Goal: Navigation & Orientation: Understand site structure

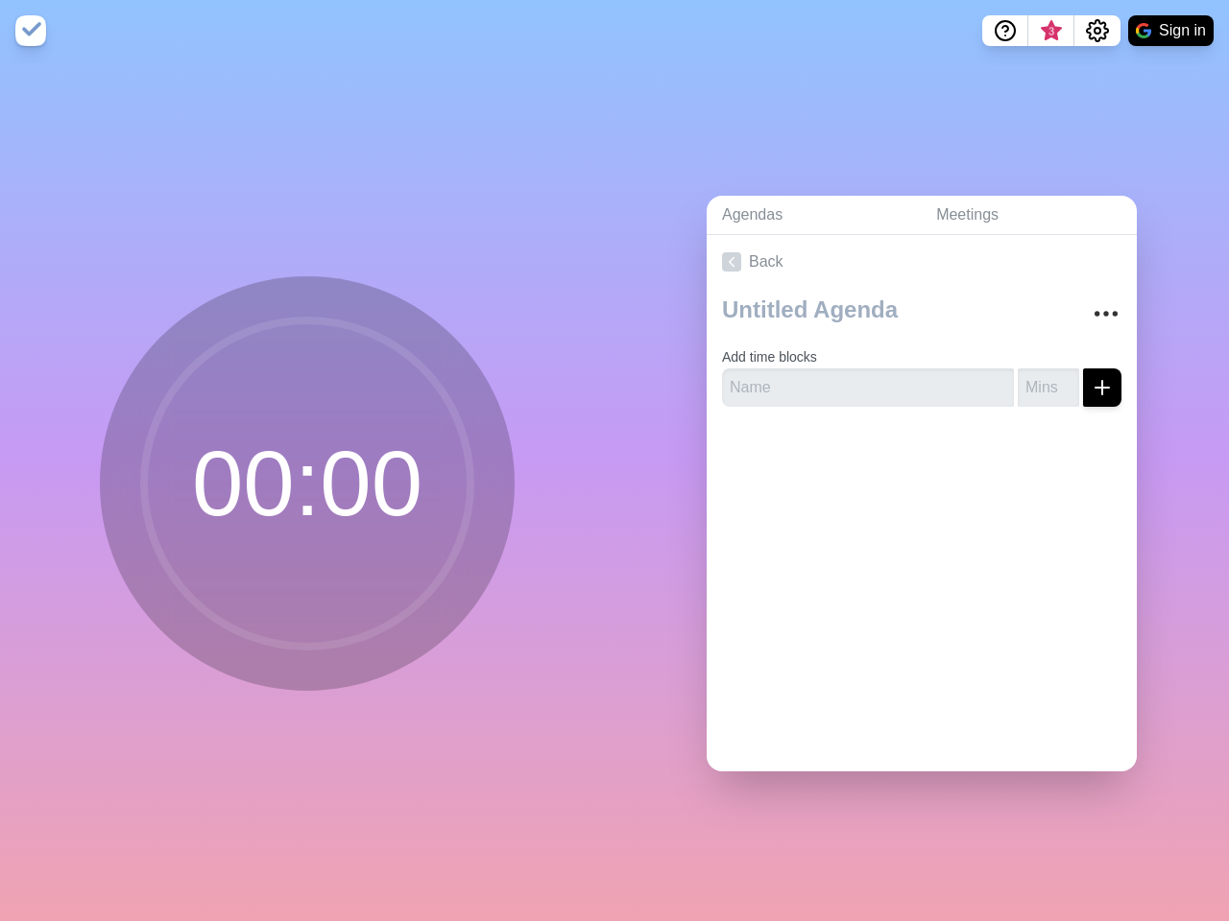
click at [614, 461] on div "Agendas Meetings Back Add time blocks" at bounding box center [921, 491] width 614 height 860
click at [1004, 31] on icon "Help" at bounding box center [1005, 29] width 6 height 6
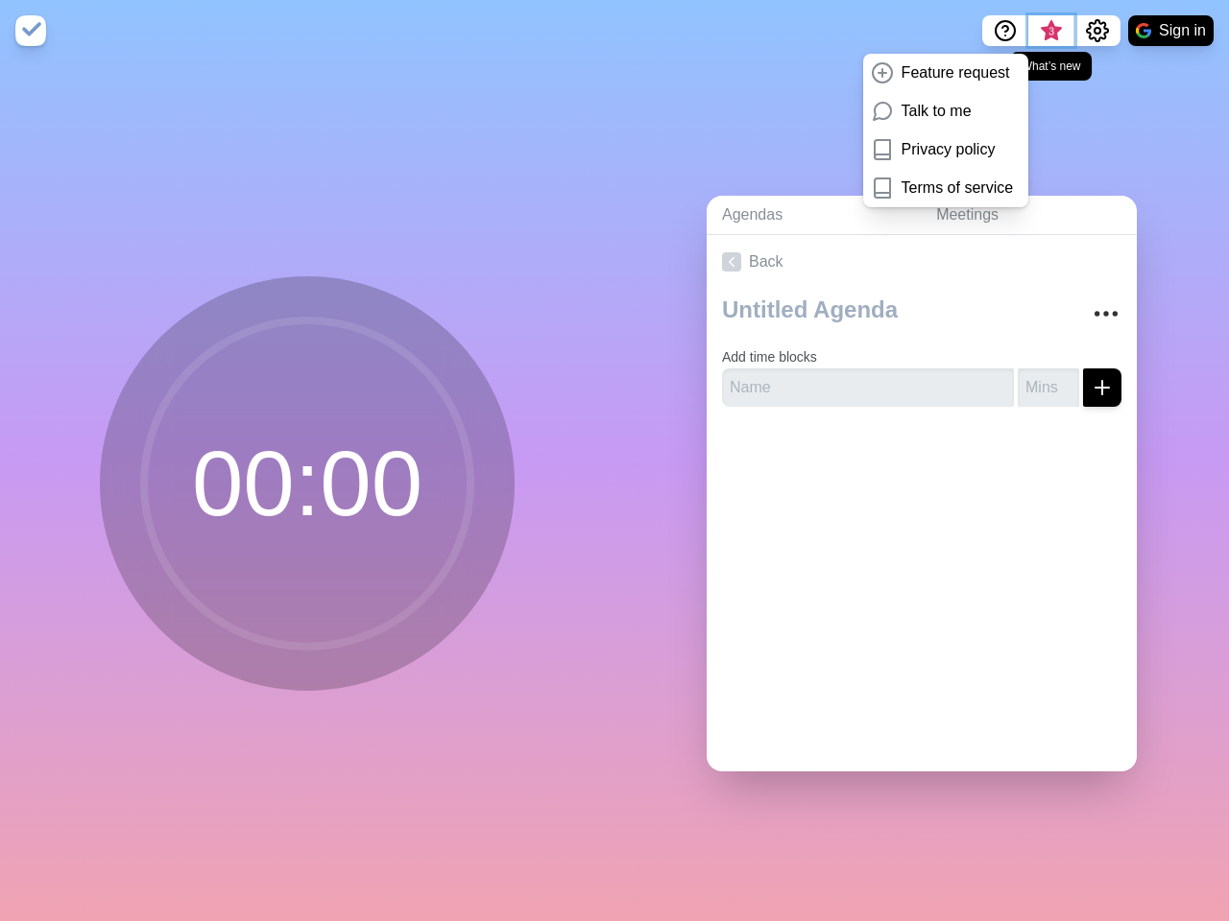
click at [1050, 31] on span "3" at bounding box center [1050, 31] width 15 height 15
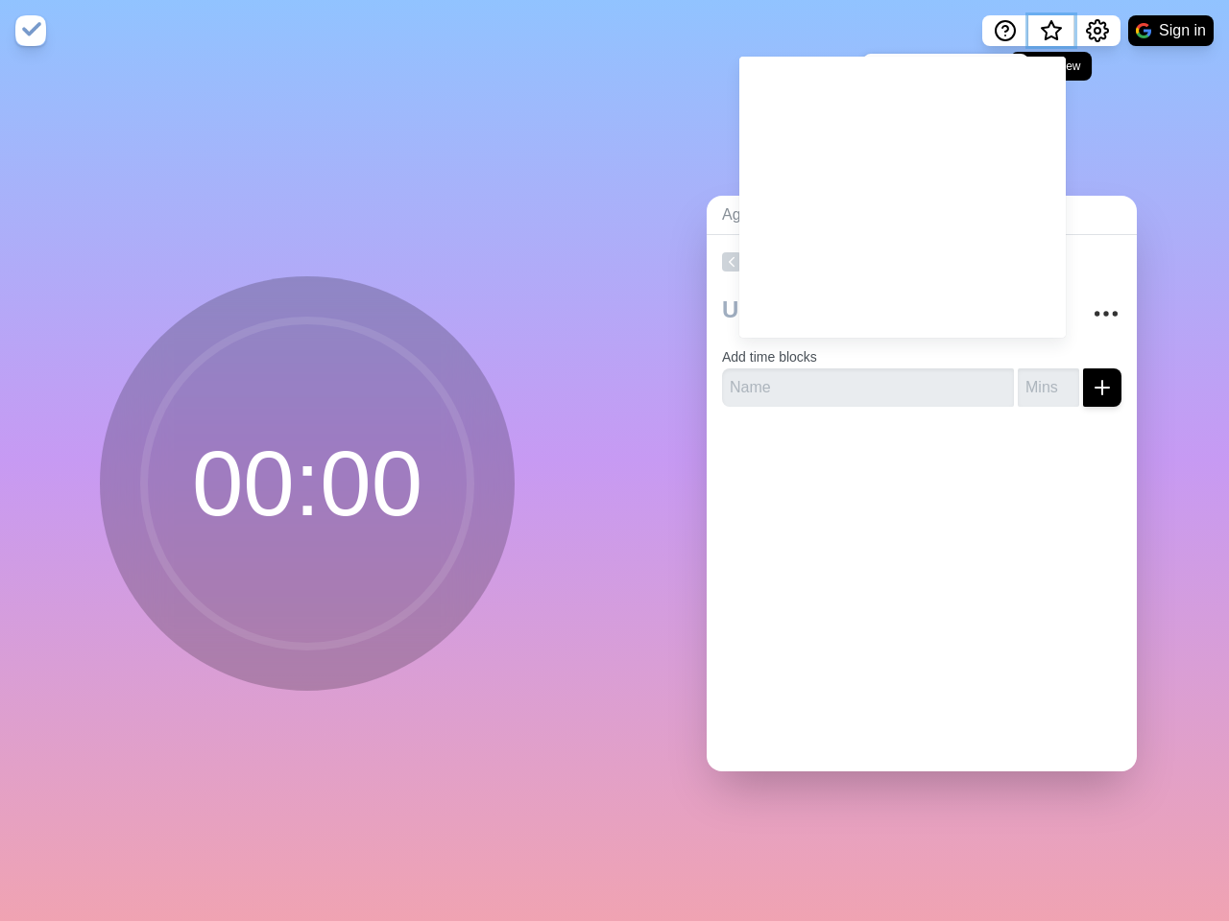
click at [1050, 36] on span "What’s new" at bounding box center [1051, 32] width 10 height 10
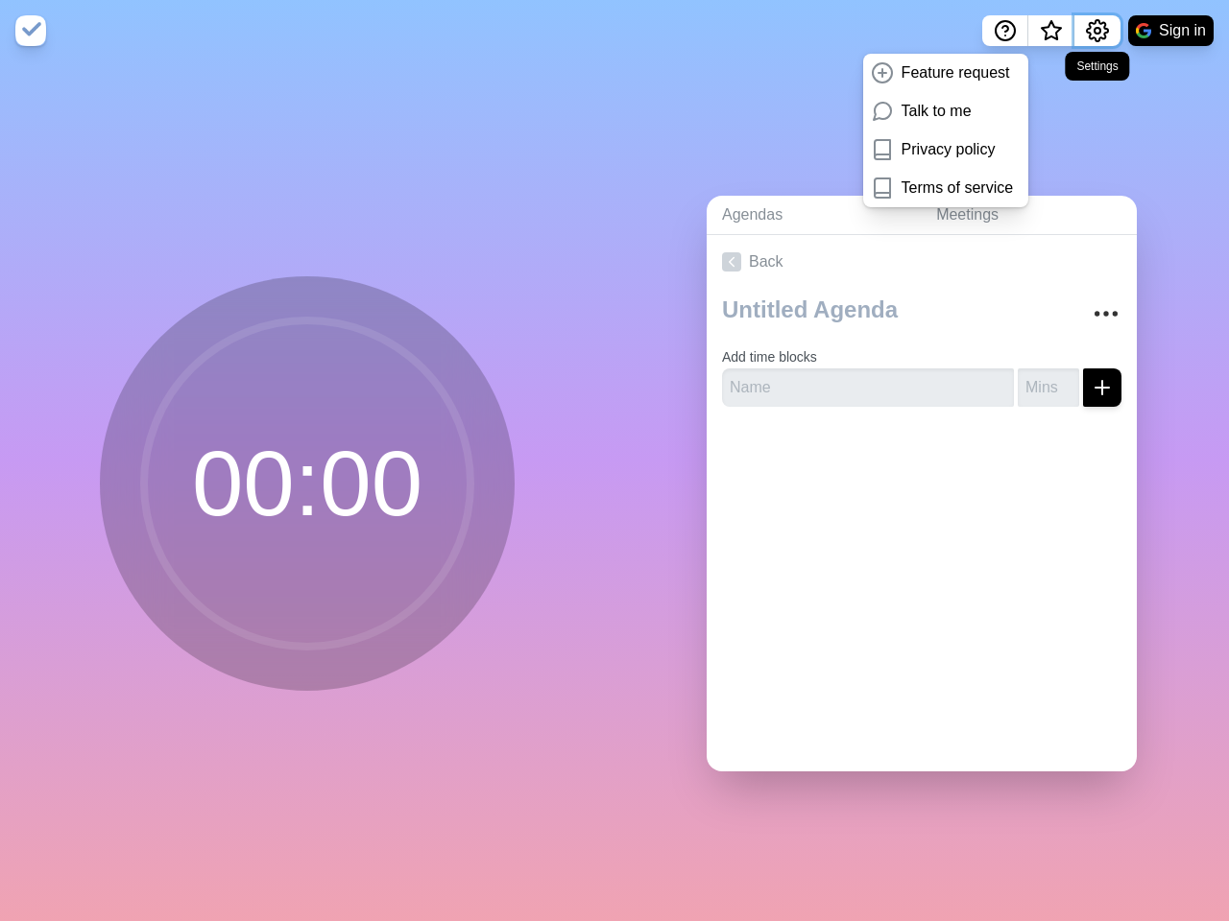
click at [1096, 31] on icon "Settings" at bounding box center [1097, 30] width 23 height 23
click at [1170, 31] on button "Sign in" at bounding box center [1170, 30] width 85 height 31
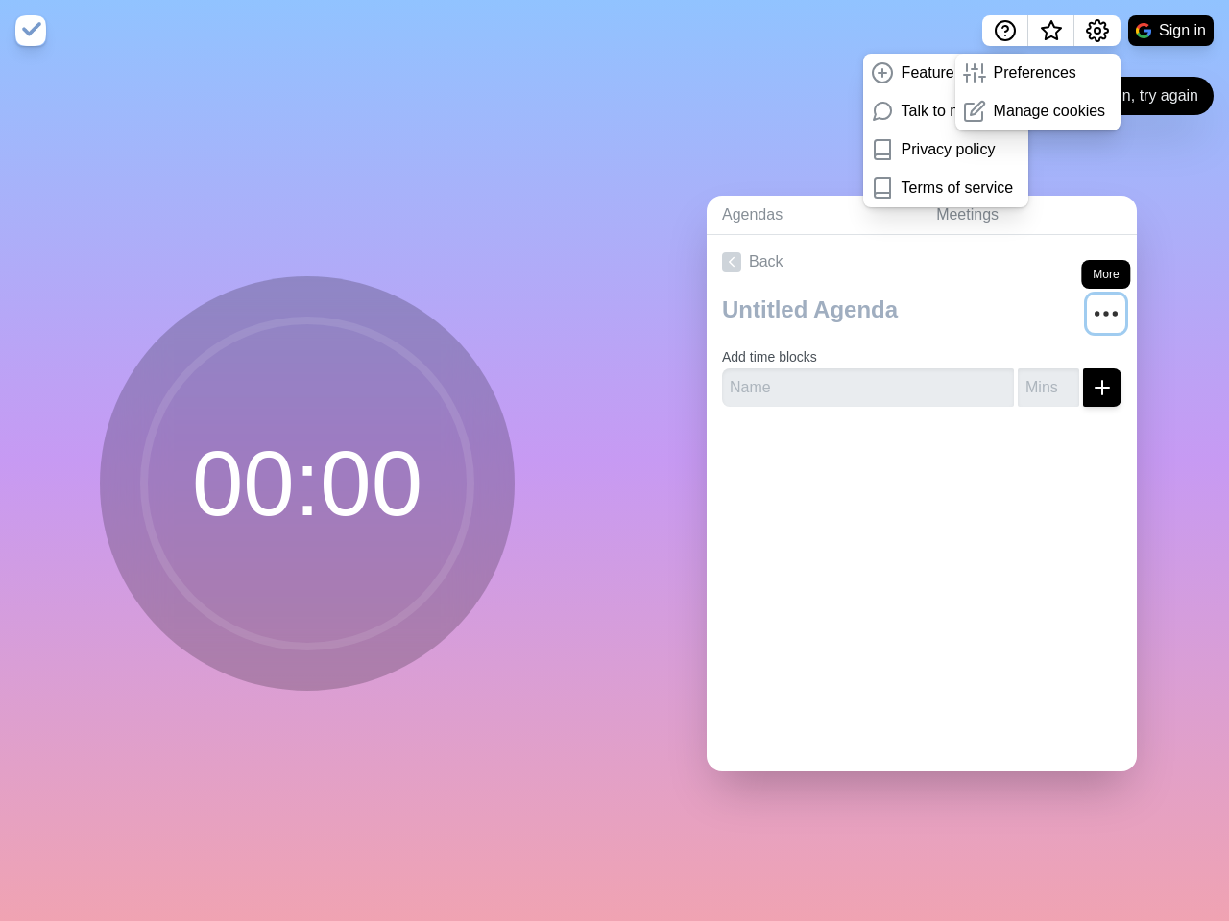
click at [1105, 312] on circle "More" at bounding box center [1106, 313] width 3 height 3
